Goal: Information Seeking & Learning: Learn about a topic

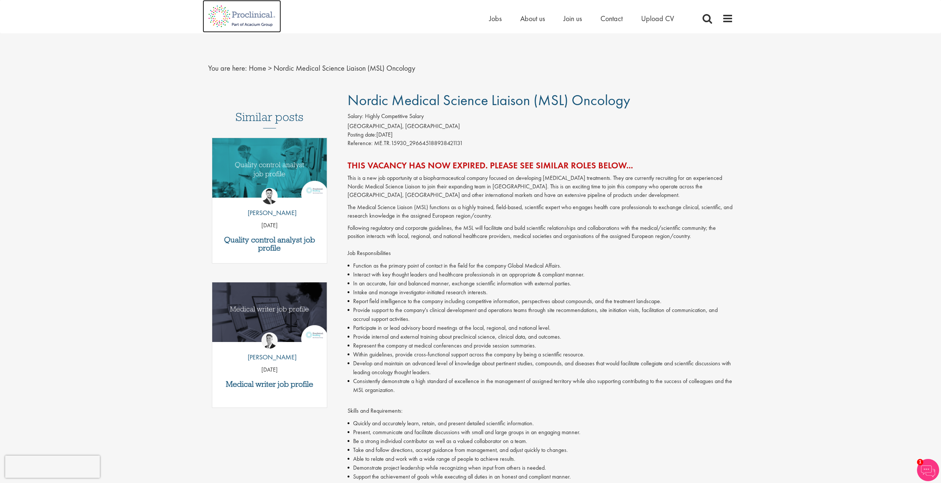
click at [248, 23] on img at bounding box center [242, 16] width 78 height 33
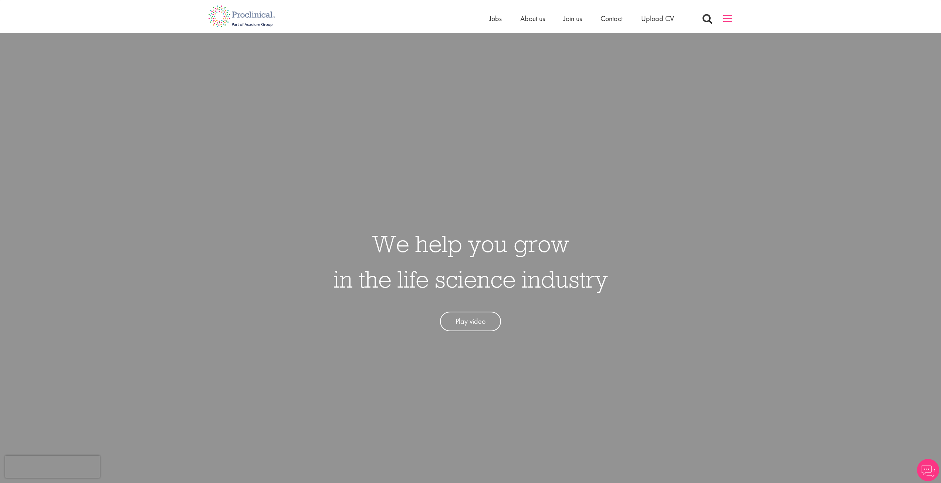
click at [725, 18] on span at bounding box center [727, 18] width 11 height 11
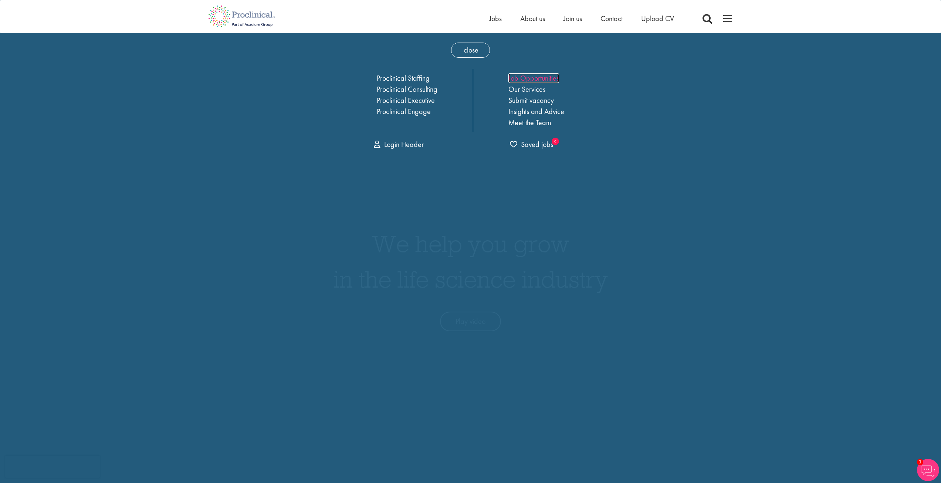
click at [558, 78] on link "Job Opportunities" at bounding box center [533, 78] width 51 height 10
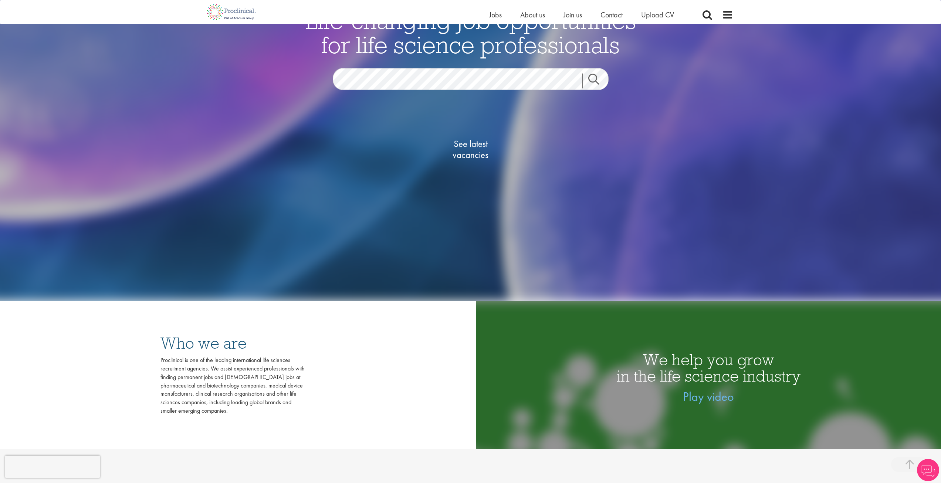
scroll to position [185, 0]
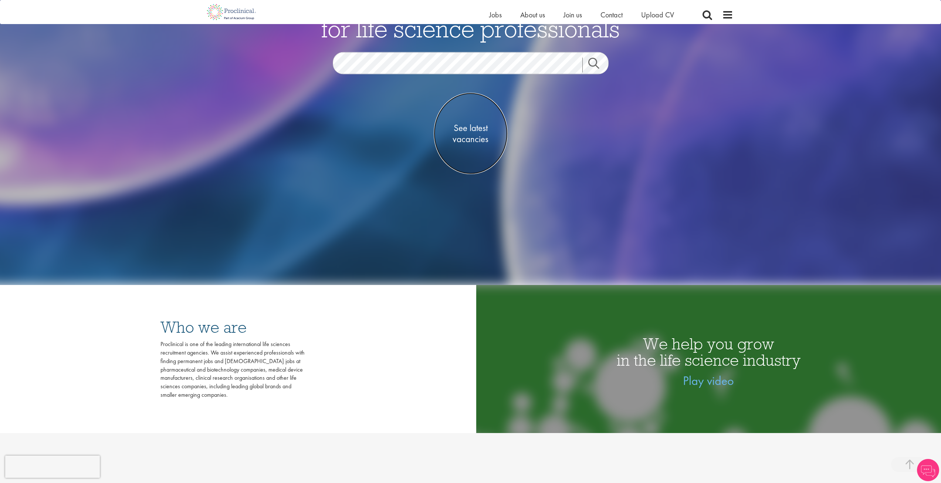
click at [467, 139] on span "See latest vacancies" at bounding box center [471, 133] width 74 height 22
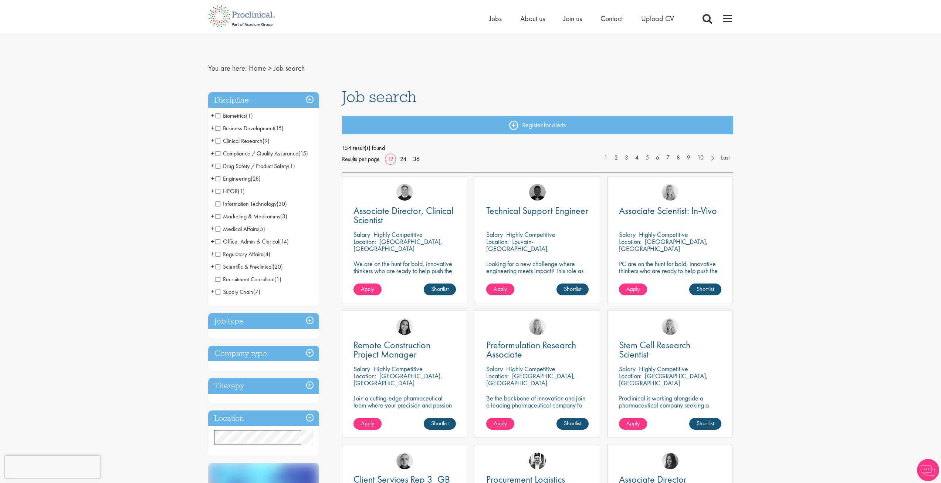
click at [218, 128] on span "Business Development" at bounding box center [245, 128] width 58 height 8
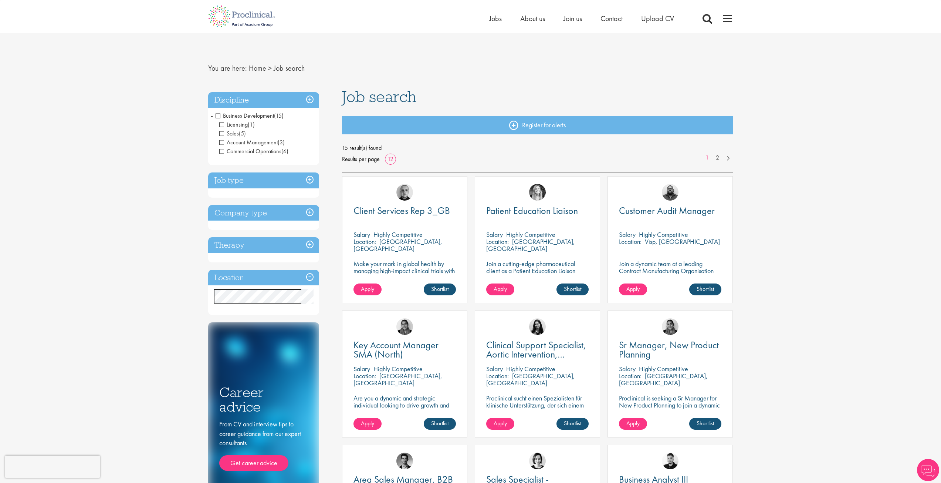
click at [224, 132] on span "Sales" at bounding box center [229, 133] width 20 height 8
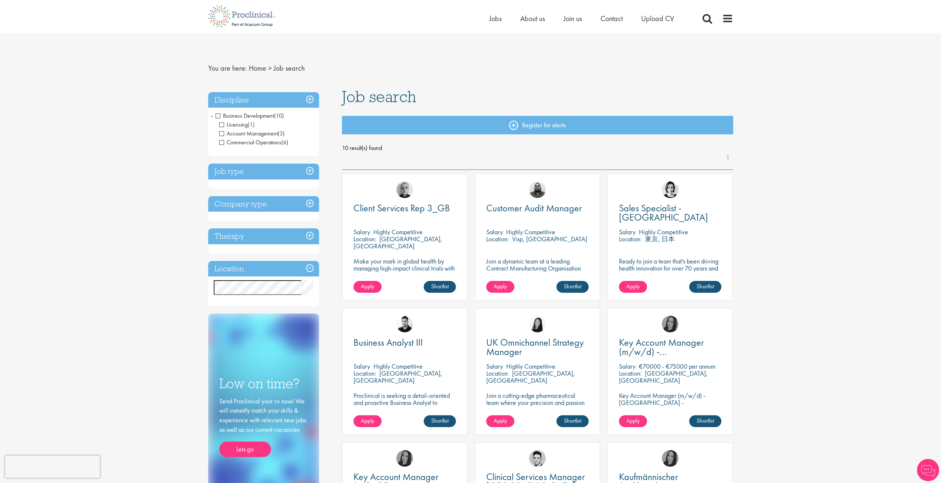
click at [224, 130] on span "Account Management" at bounding box center [248, 133] width 58 height 8
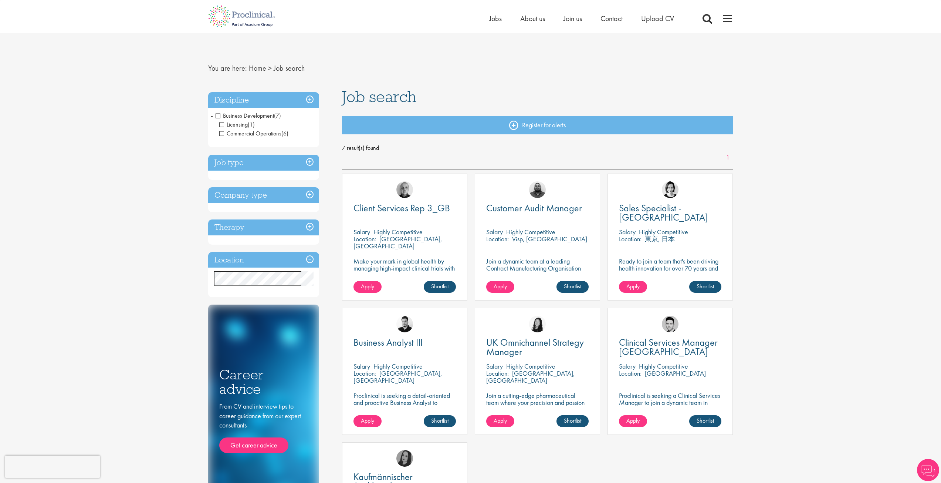
click at [223, 132] on span "Commercial Operations" at bounding box center [250, 133] width 62 height 8
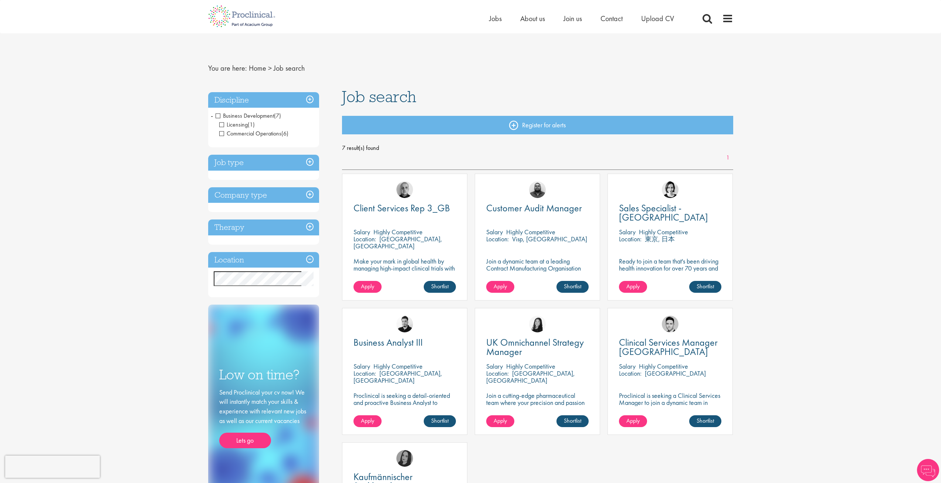
drag, startPoint x: 217, startPoint y: 116, endPoint x: 211, endPoint y: 114, distance: 6.3
click at [215, 115] on li "Business Development (7) - + Licensing (1) Commercial Operations (6)" at bounding box center [263, 124] width 111 height 30
click at [225, 127] on span "Licensing" at bounding box center [233, 125] width 28 height 8
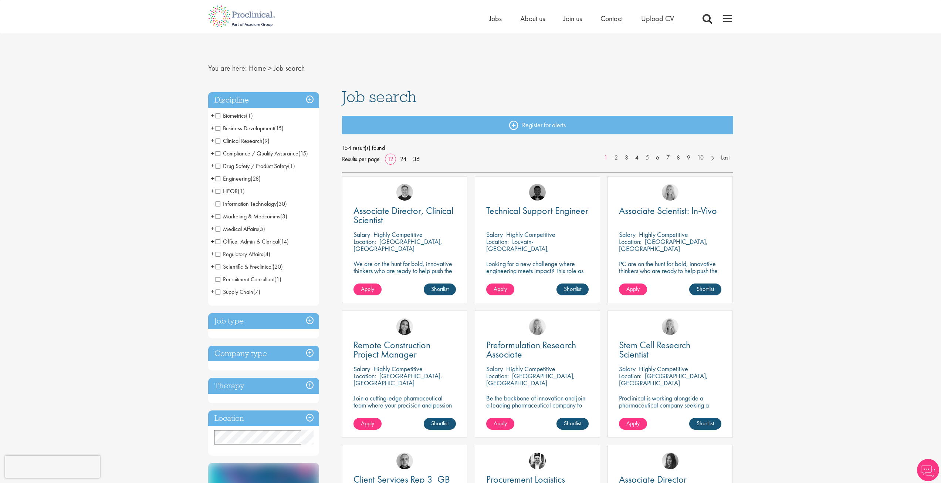
click at [217, 268] on span "Scientific & Preclinical" at bounding box center [244, 267] width 57 height 8
